Goal: Task Accomplishment & Management: Manage account settings

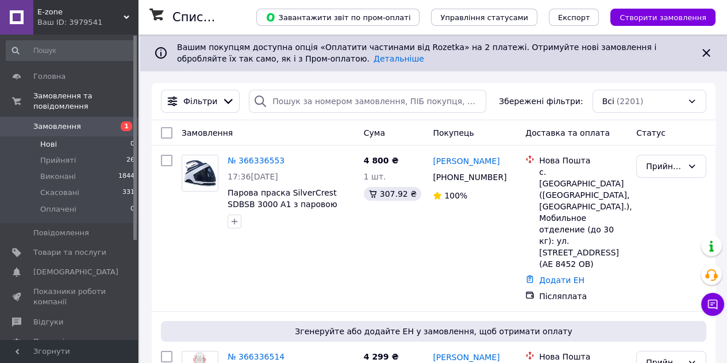
click at [61, 138] on li "Нові 0" at bounding box center [70, 144] width 141 height 16
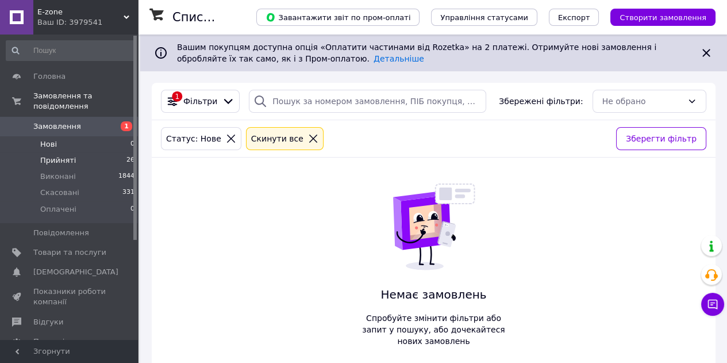
click at [62, 155] on span "Прийняті" at bounding box center [58, 160] width 36 height 10
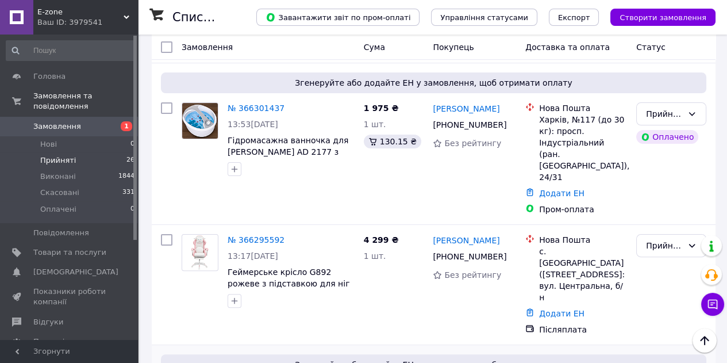
scroll to position [575, 0]
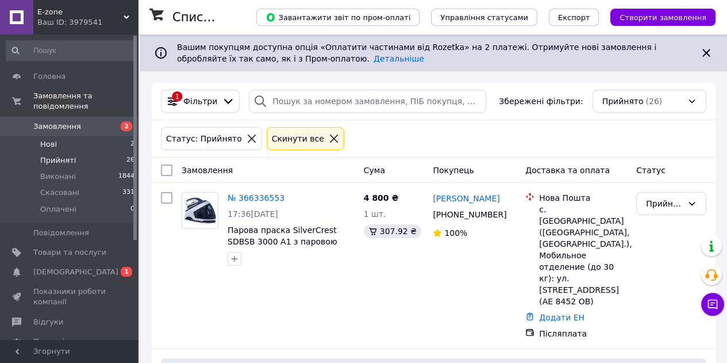
click at [90, 136] on li "Нові 2" at bounding box center [70, 144] width 141 height 16
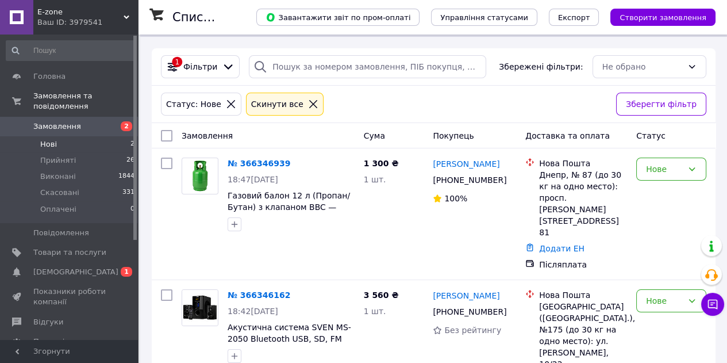
scroll to position [37, 0]
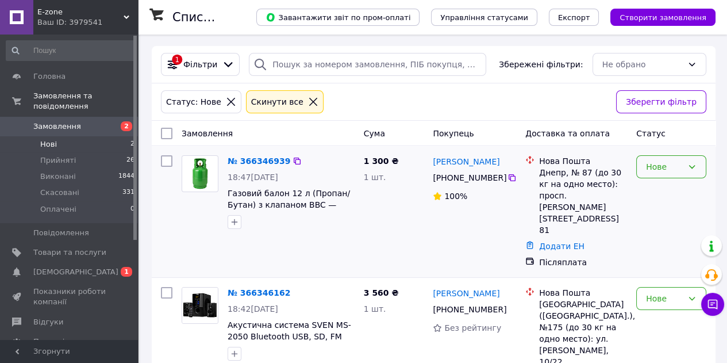
click at [684, 174] on div "Нове" at bounding box center [671, 166] width 70 height 23
click at [676, 194] on li "Прийнято" at bounding box center [671, 191] width 69 height 21
click at [663, 292] on div "Нове" at bounding box center [664, 298] width 37 height 13
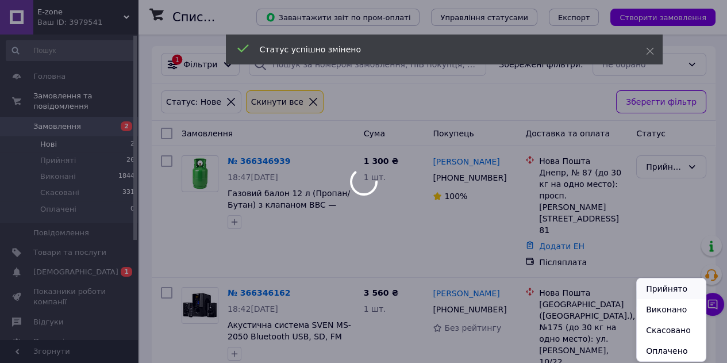
click at [661, 287] on li "Прийнято" at bounding box center [671, 288] width 69 height 21
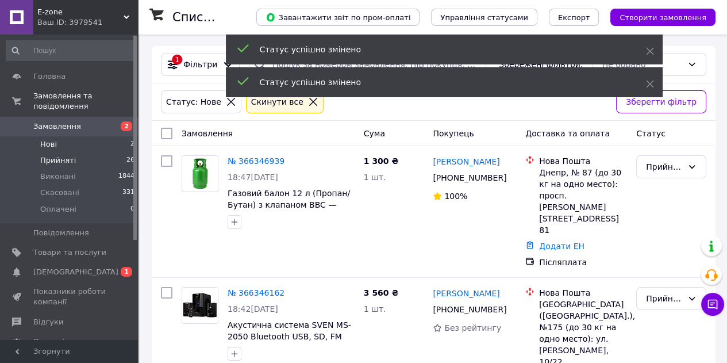
click at [55, 155] on span "Прийняті" at bounding box center [58, 160] width 36 height 10
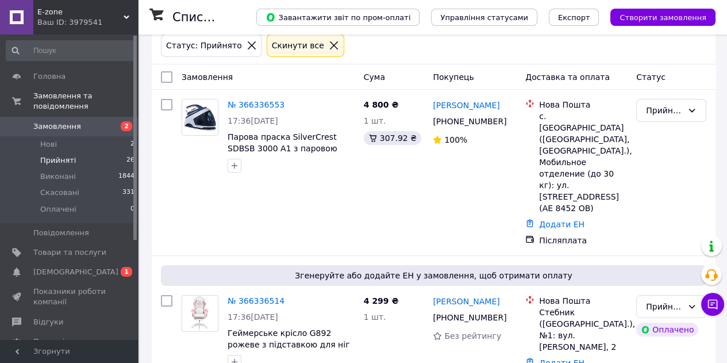
scroll to position [191, 0]
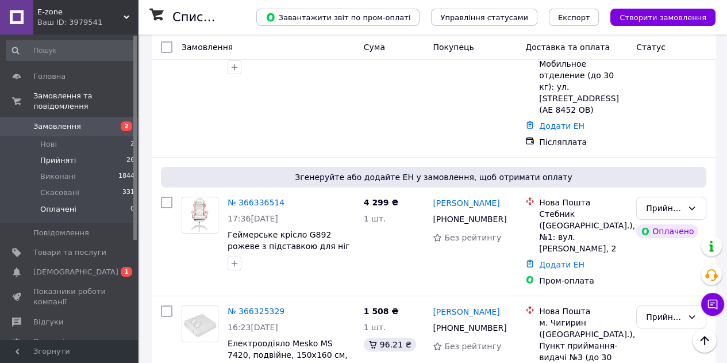
click at [59, 204] on span "Оплачені" at bounding box center [58, 209] width 36 height 10
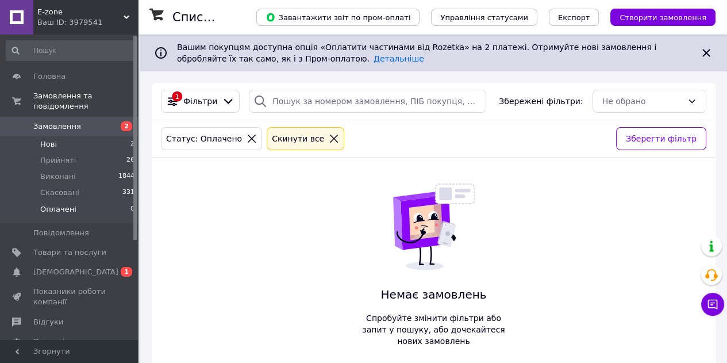
click at [53, 139] on span "Нові" at bounding box center [48, 144] width 17 height 10
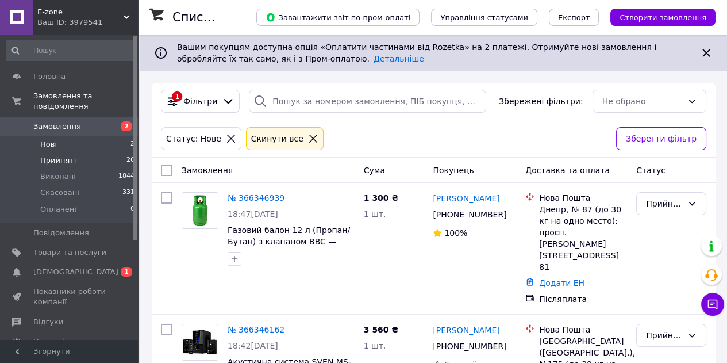
click at [54, 155] on span "Прийняті" at bounding box center [58, 160] width 36 height 10
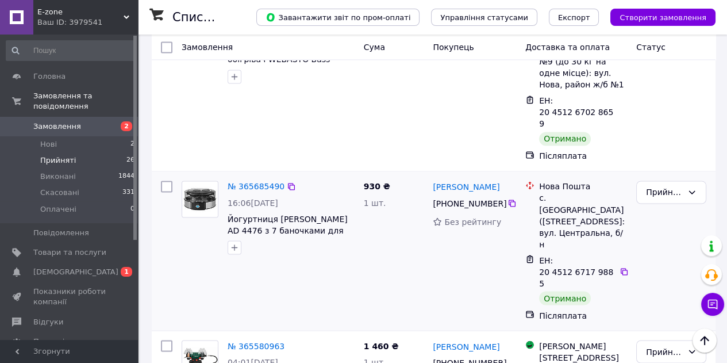
scroll to position [3103, 0]
